Goal: Task Accomplishment & Management: Manage account settings

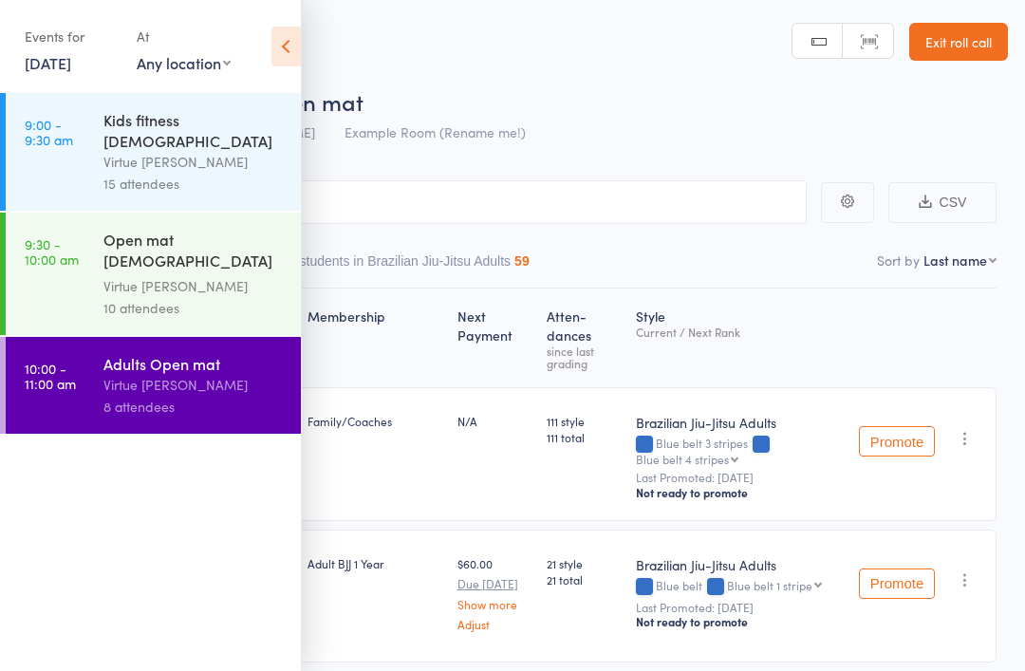
click at [962, 37] on link "Exit roll call" at bounding box center [958, 42] width 99 height 38
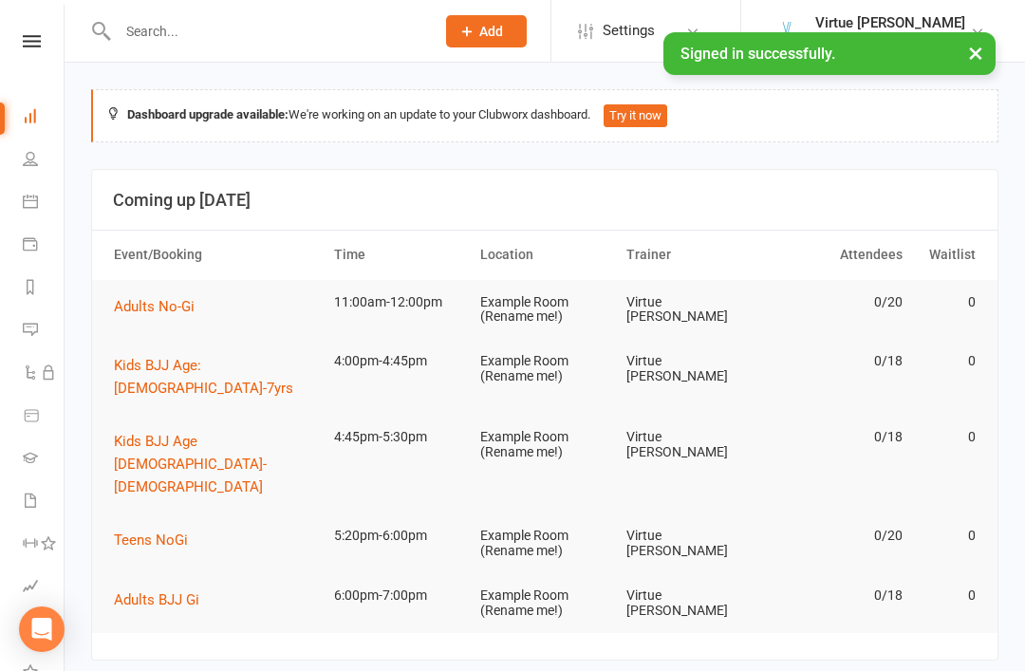
click at [28, 153] on icon at bounding box center [30, 158] width 15 height 15
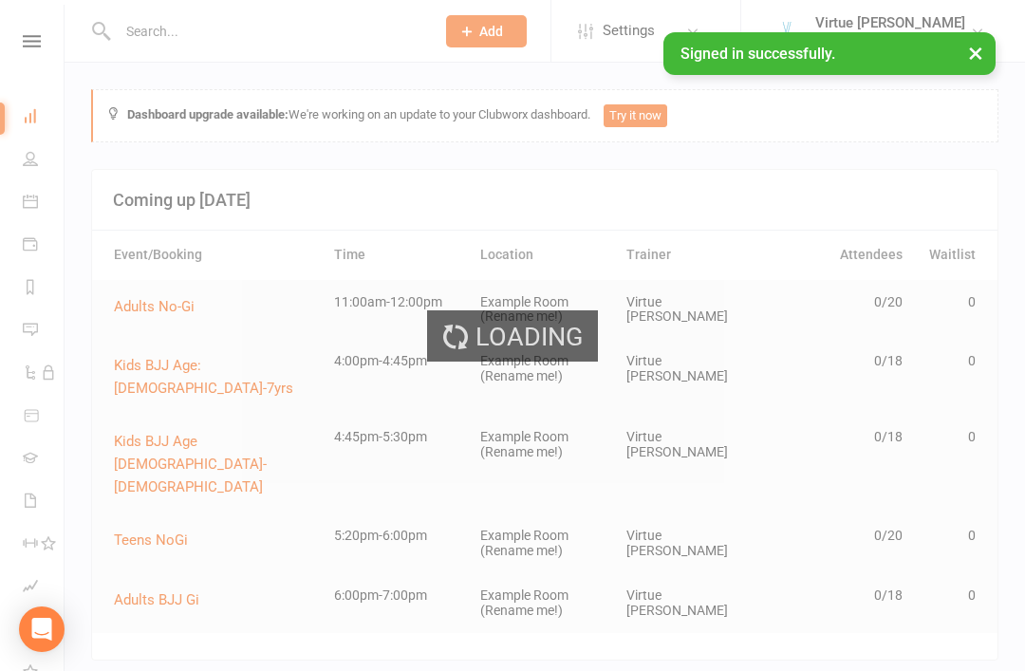
select select "100"
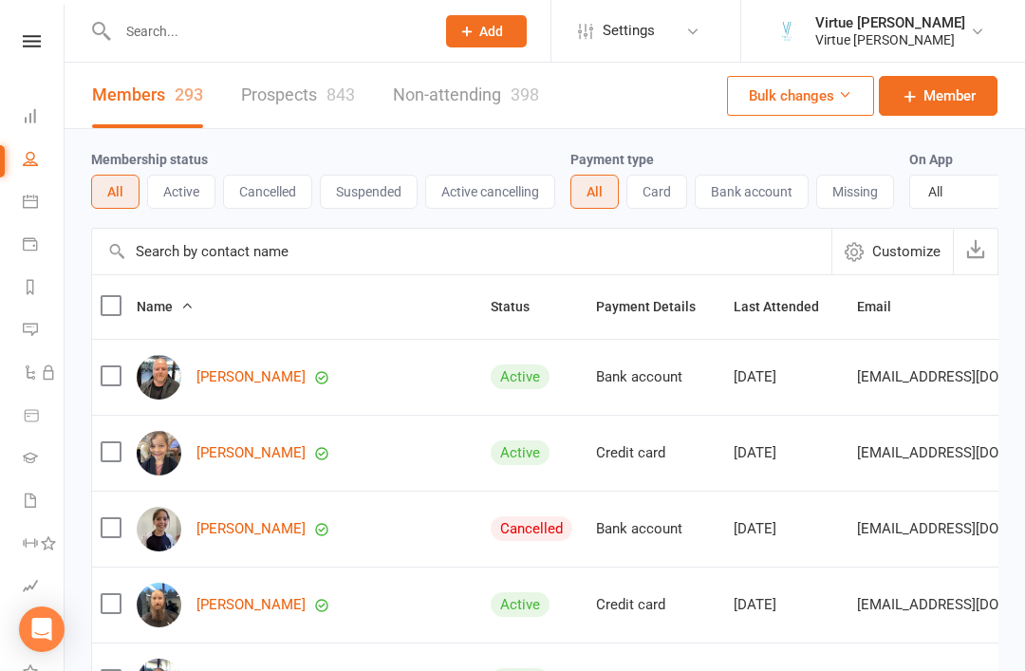
click at [186, 204] on button "Active" at bounding box center [181, 192] width 68 height 34
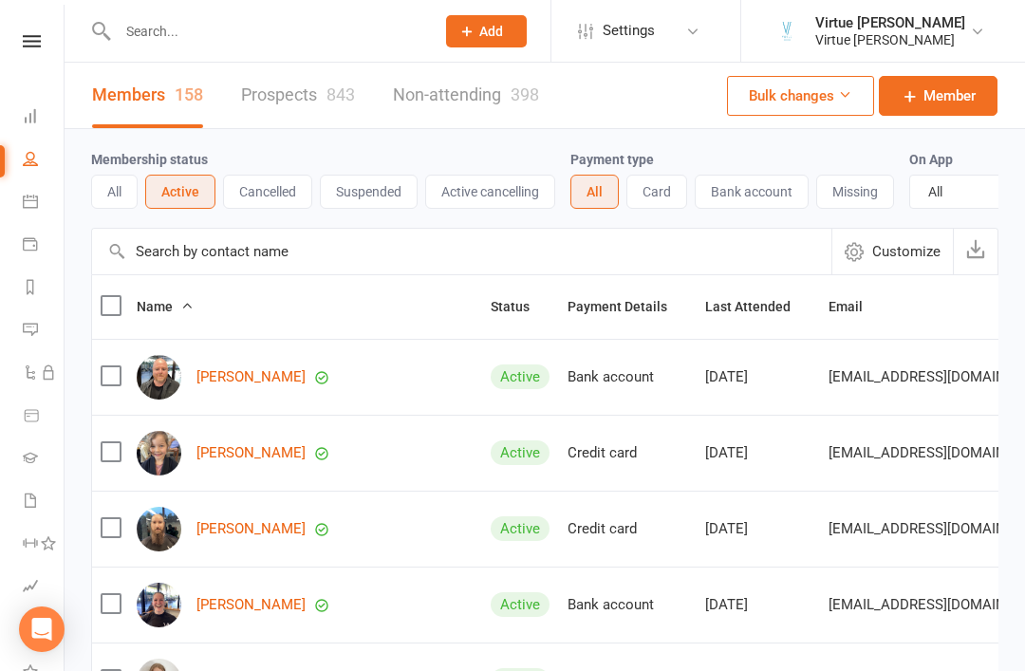
click at [376, 255] on input "text" at bounding box center [461, 252] width 739 height 46
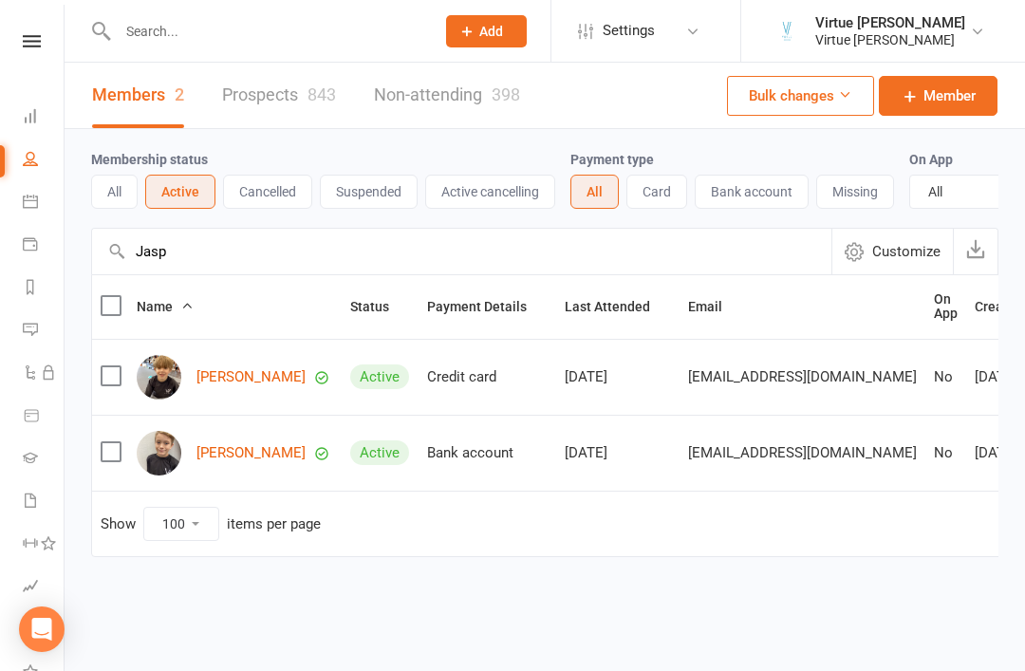
type input "Jasp"
click at [238, 378] on link "Jasper Cole" at bounding box center [250, 377] width 109 height 16
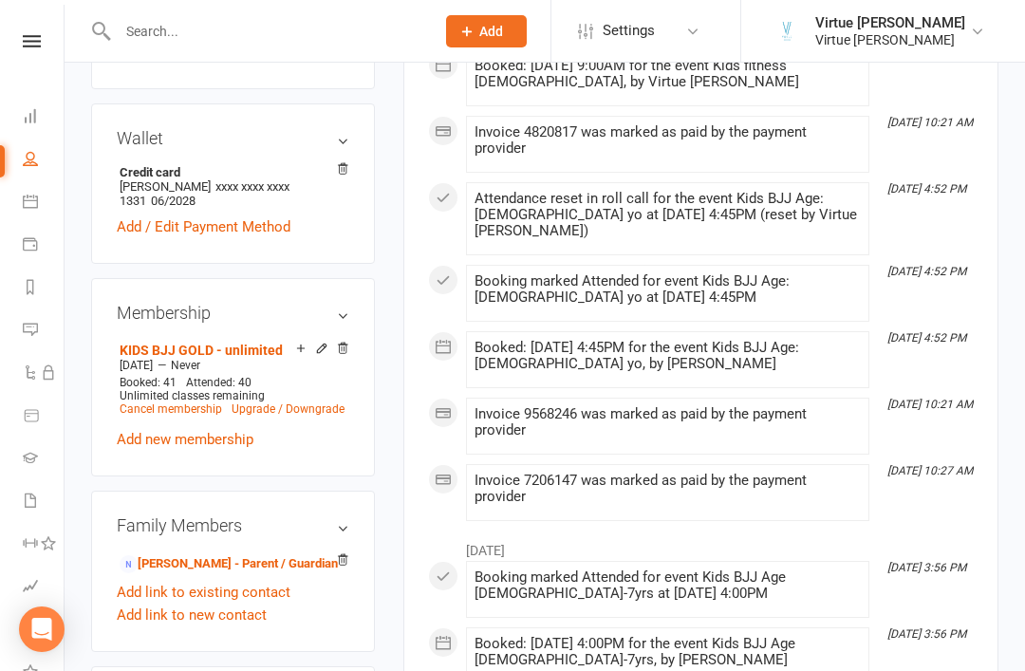
scroll to position [656, 0]
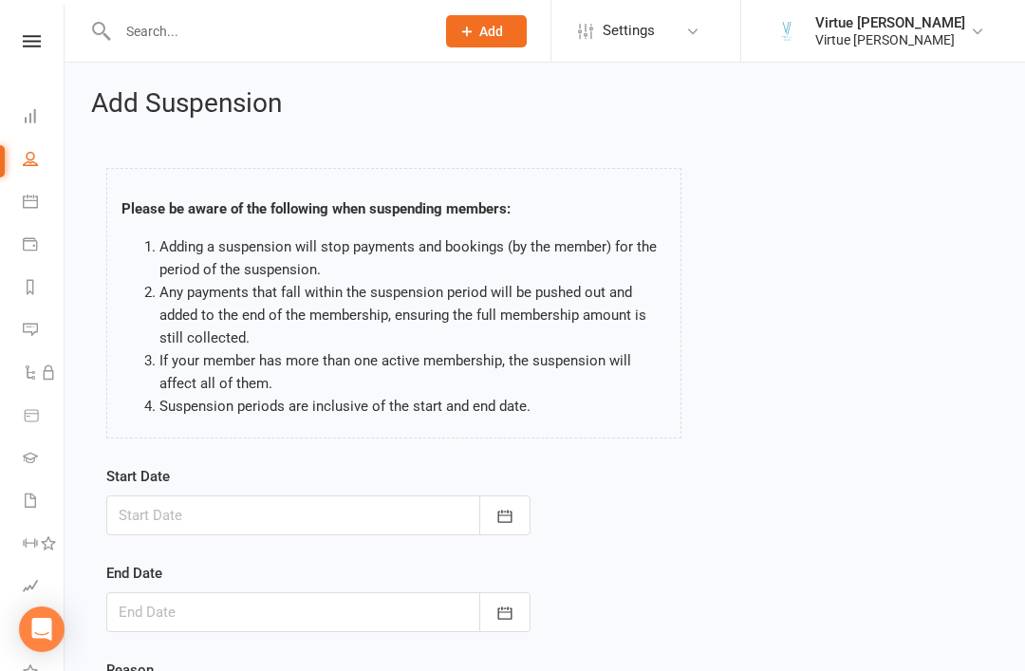
click at [504, 517] on icon "button" at bounding box center [504, 516] width 19 height 19
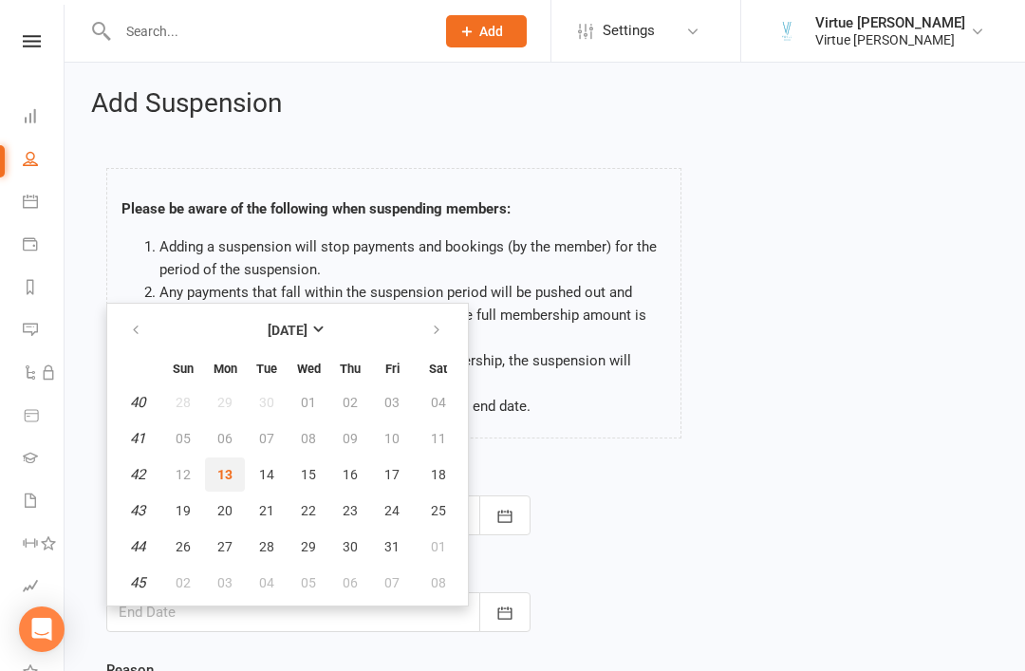
click at [227, 477] on span "13" at bounding box center [224, 474] width 15 height 15
type input "13 Oct 2025"
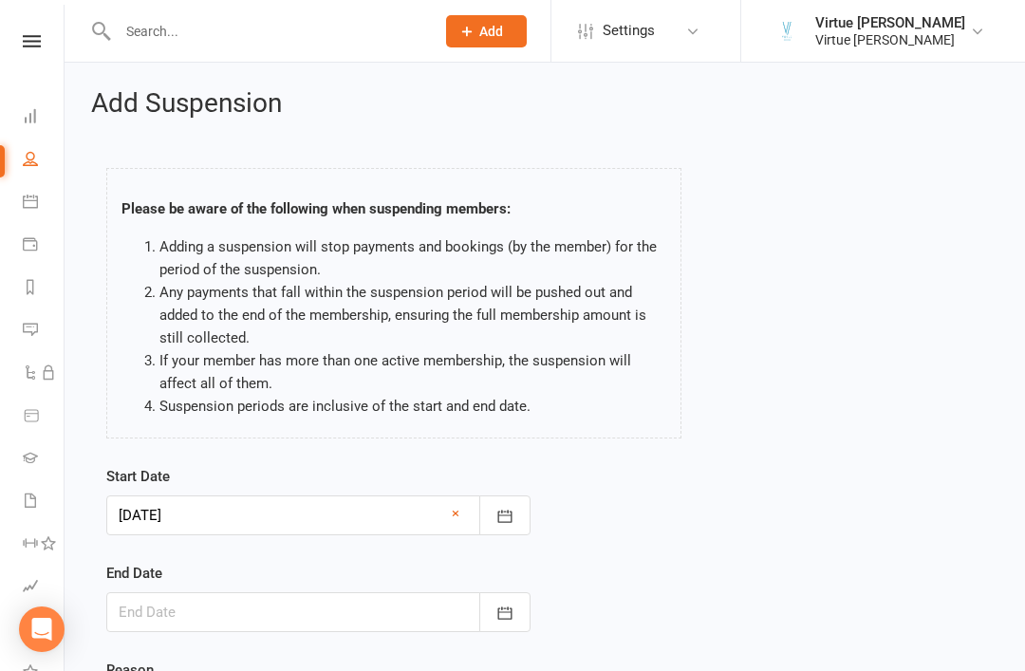
click at [504, 612] on icon "button" at bounding box center [504, 612] width 19 height 19
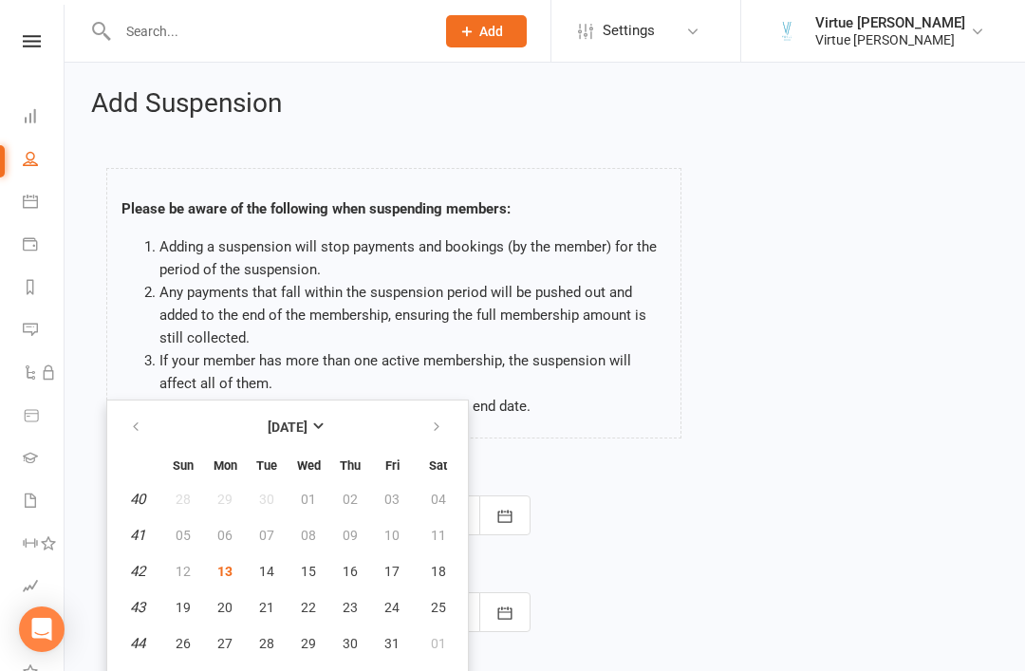
click at [598, 508] on div "Start Date 13 Oct 2025 October 2025 Sun Mon Tue Wed Thu Fri Sat 40 28 29 30 01 …" at bounding box center [544, 610] width 905 height 290
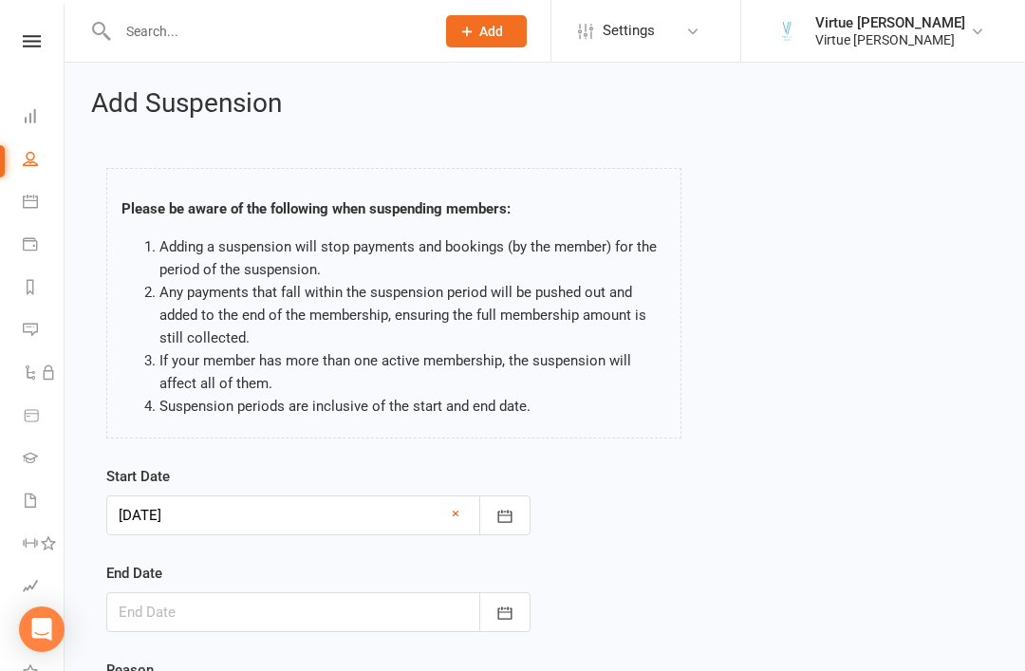
click at [509, 614] on icon "button" at bounding box center [504, 612] width 19 height 19
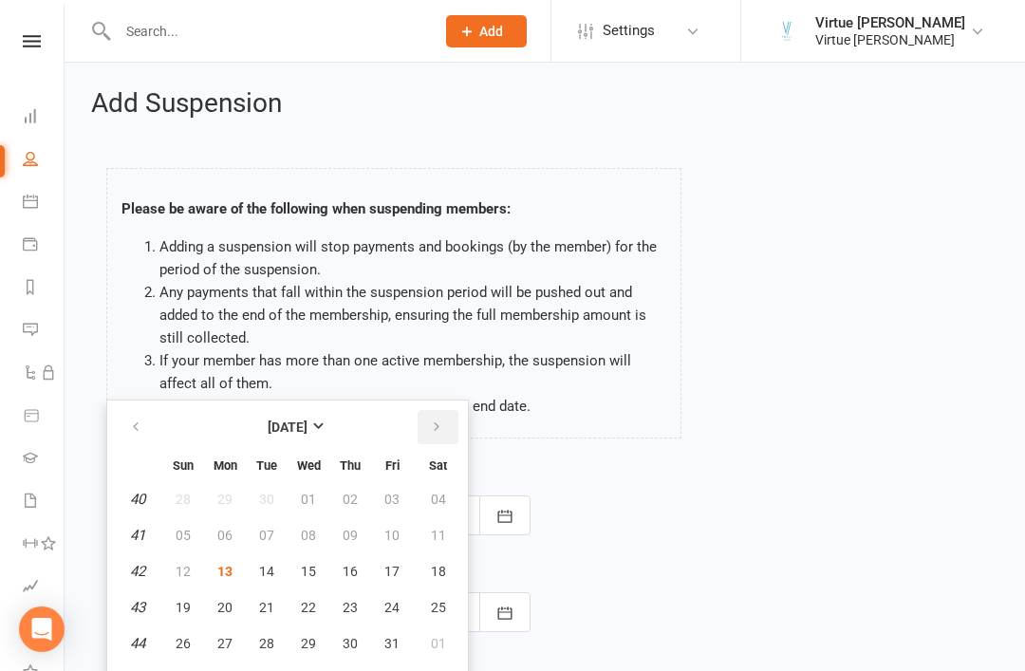
click at [427, 437] on button "button" at bounding box center [437, 427] width 41 height 34
click at [198, 578] on button "09" at bounding box center [183, 571] width 40 height 34
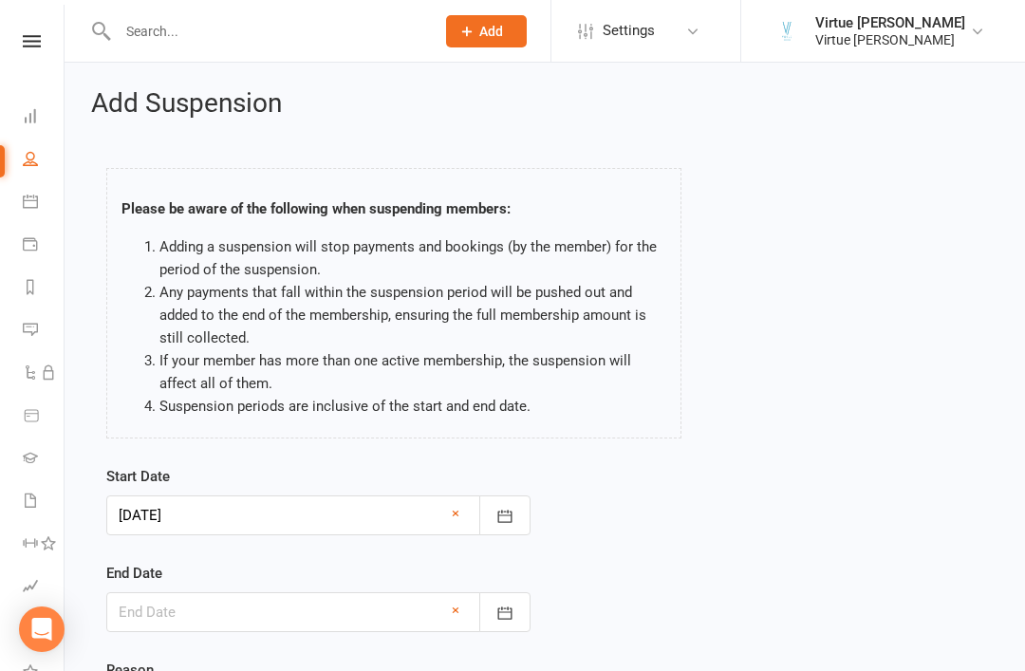
type input "09 Nov 2025"
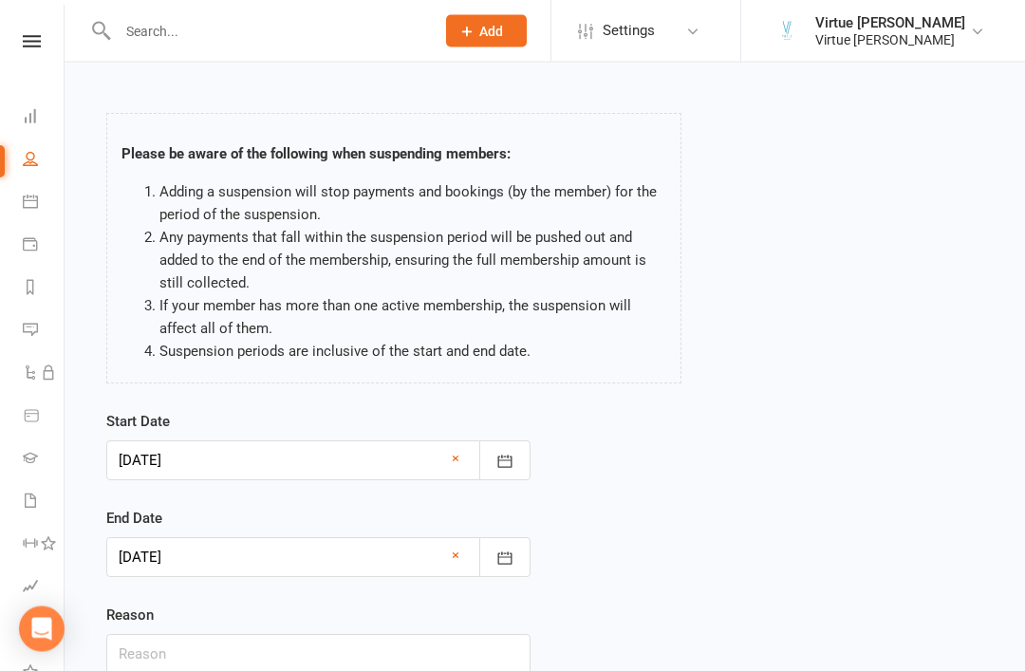
scroll to position [117, 0]
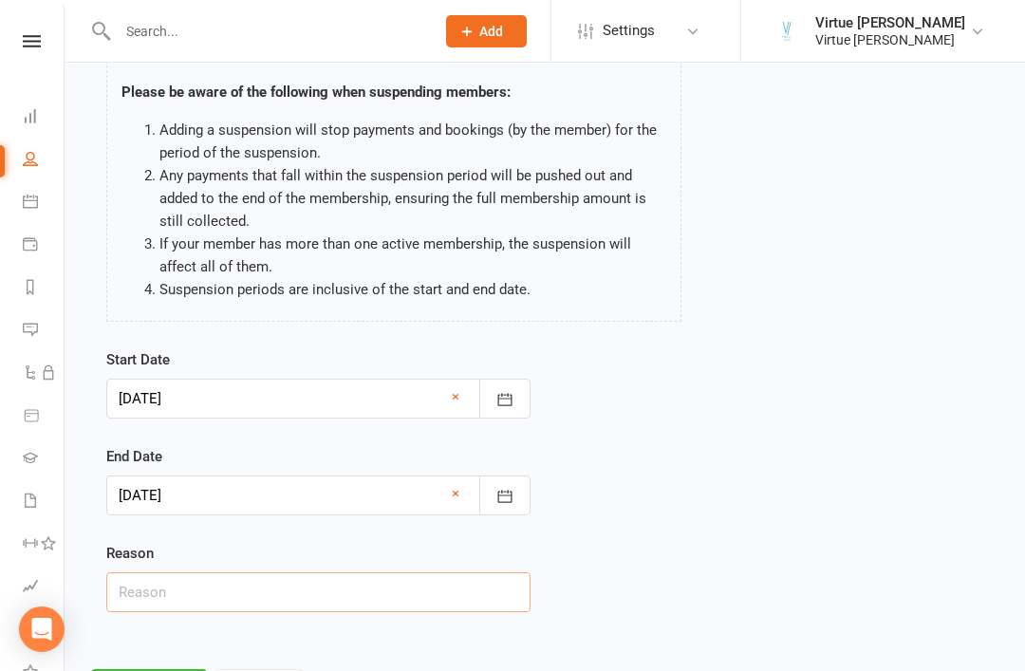
click at [454, 592] on input "text" at bounding box center [318, 592] width 424 height 40
type input "Needs a time out"
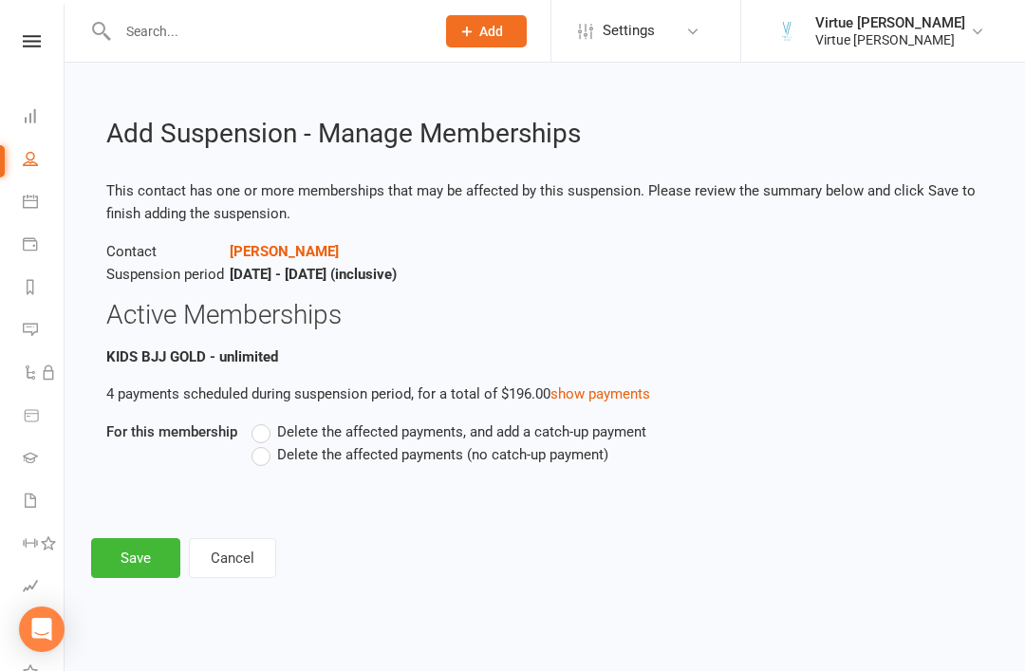
scroll to position [0, 0]
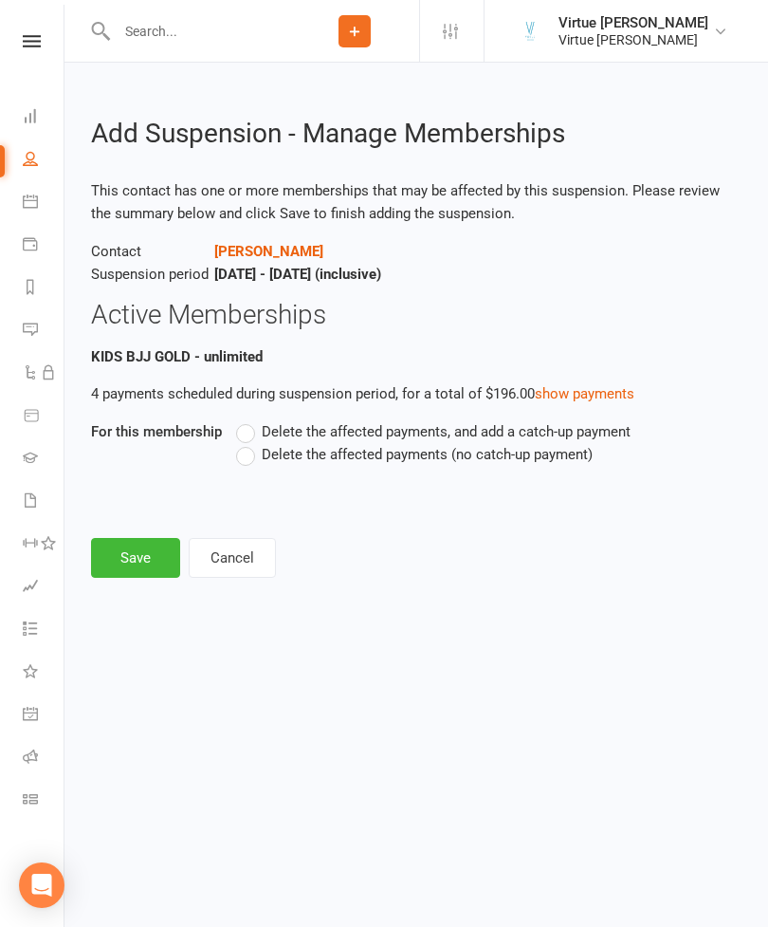
click at [255, 461] on label "Delete the affected payments (no catch-up payment)" at bounding box center [414, 454] width 357 height 23
click at [249, 443] on input "Delete the affected payments (no catch-up payment)" at bounding box center [242, 443] width 12 height 0
click at [137, 555] on button "Save" at bounding box center [135, 558] width 89 height 40
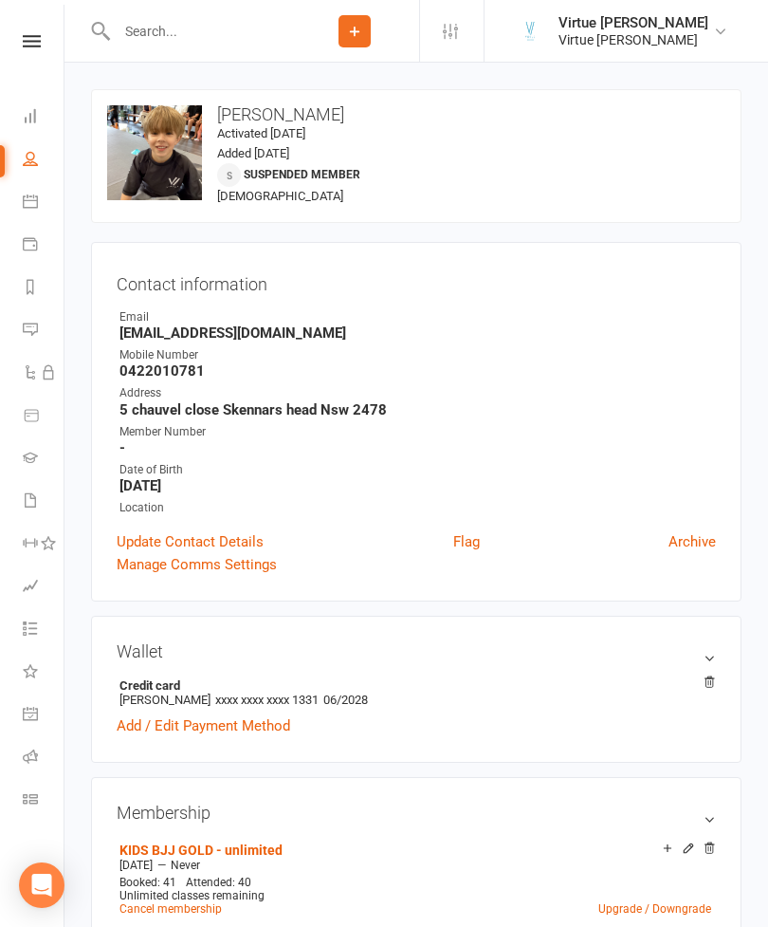
click at [34, 168] on link "People" at bounding box center [44, 160] width 43 height 43
select select "100"
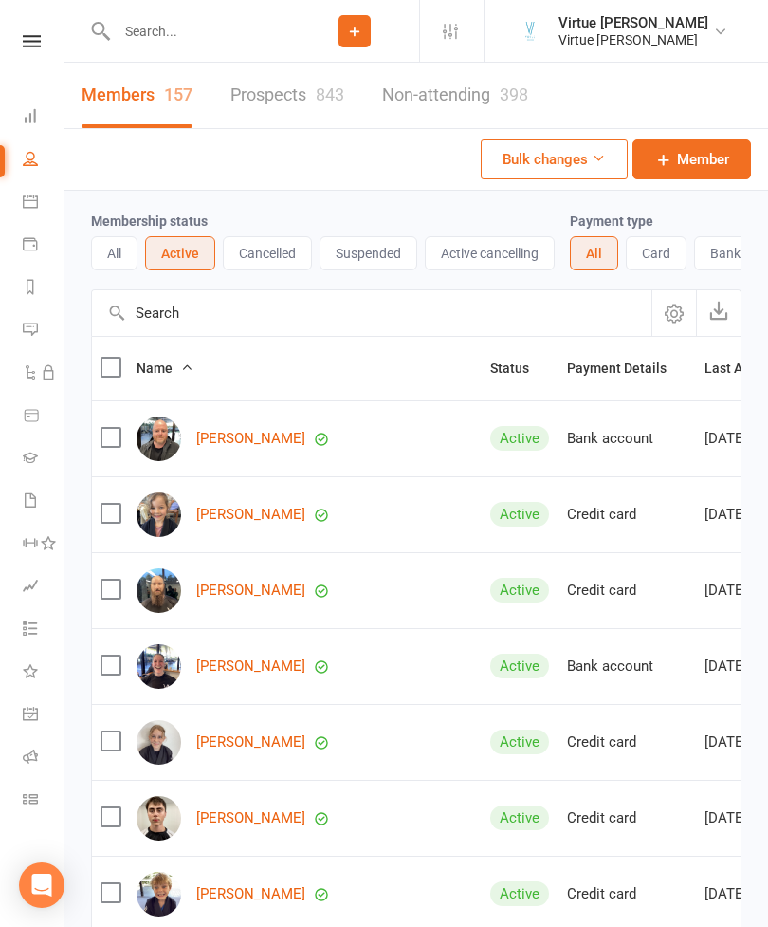
click at [375, 250] on button "Suspended" at bounding box center [369, 253] width 98 height 34
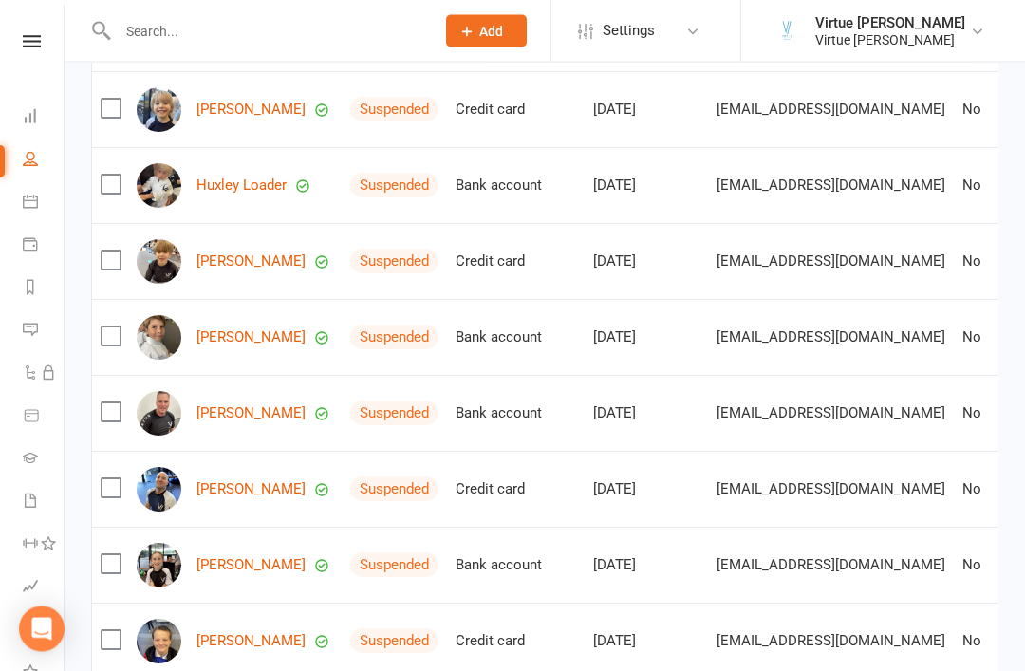
scroll to position [343, 0]
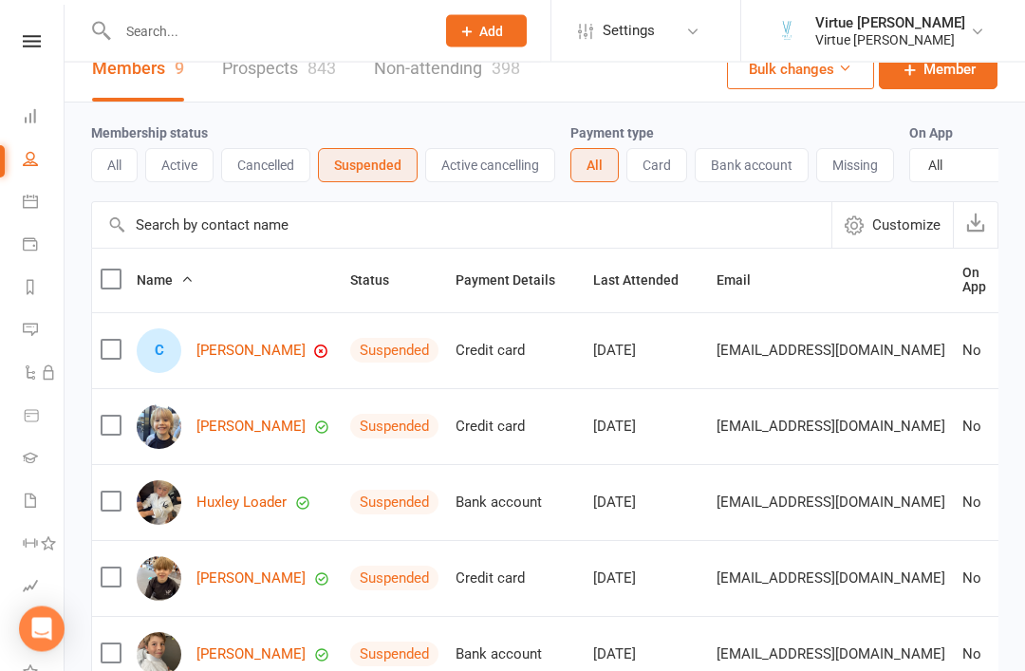
click at [477, 164] on button "Active cancelling" at bounding box center [490, 166] width 130 height 34
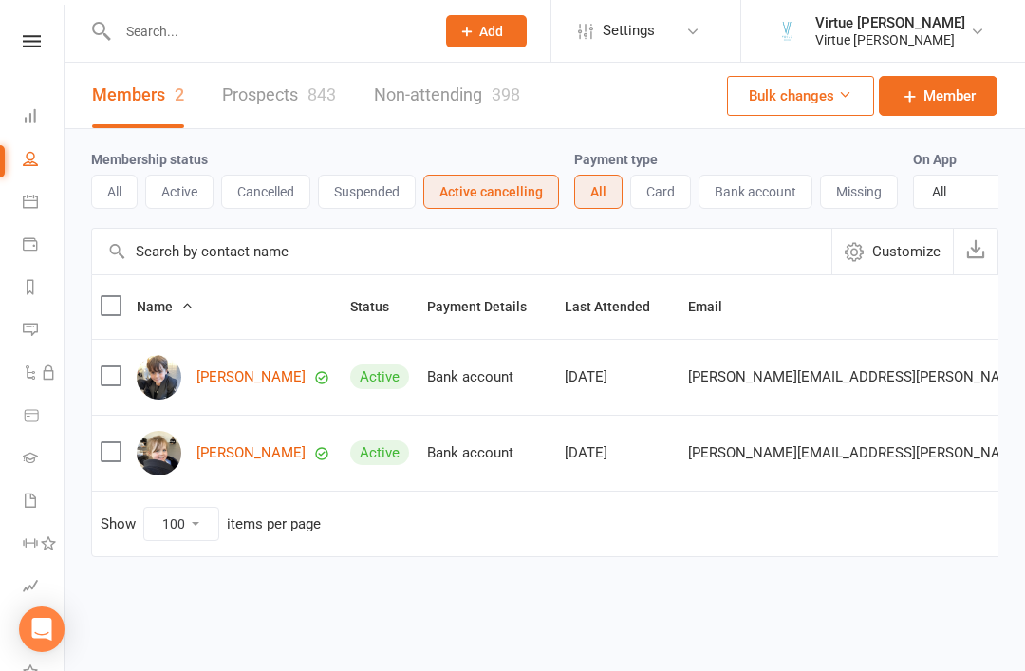
scroll to position [3, 0]
